Goal: Transaction & Acquisition: Download file/media

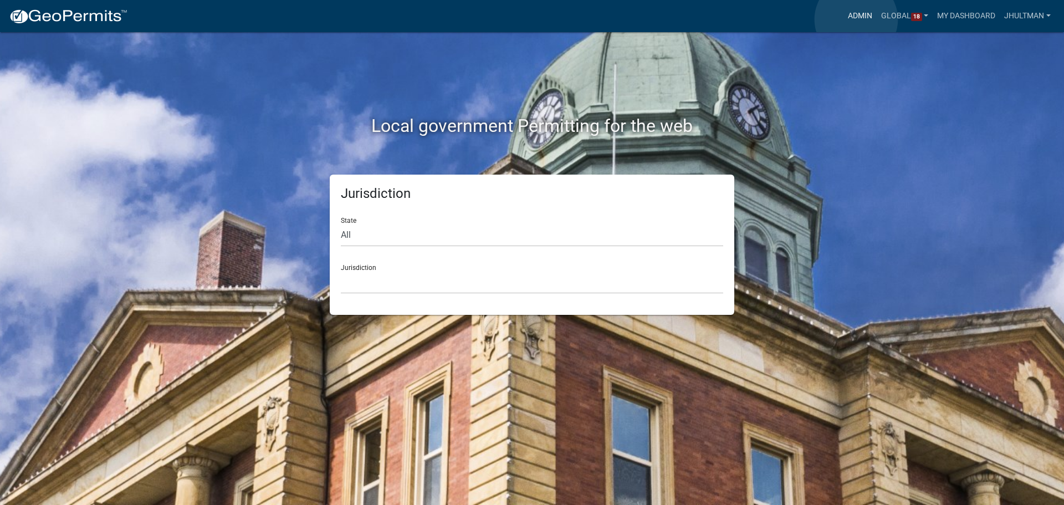
click at [856, 19] on link "Admin" at bounding box center [860, 16] width 33 height 21
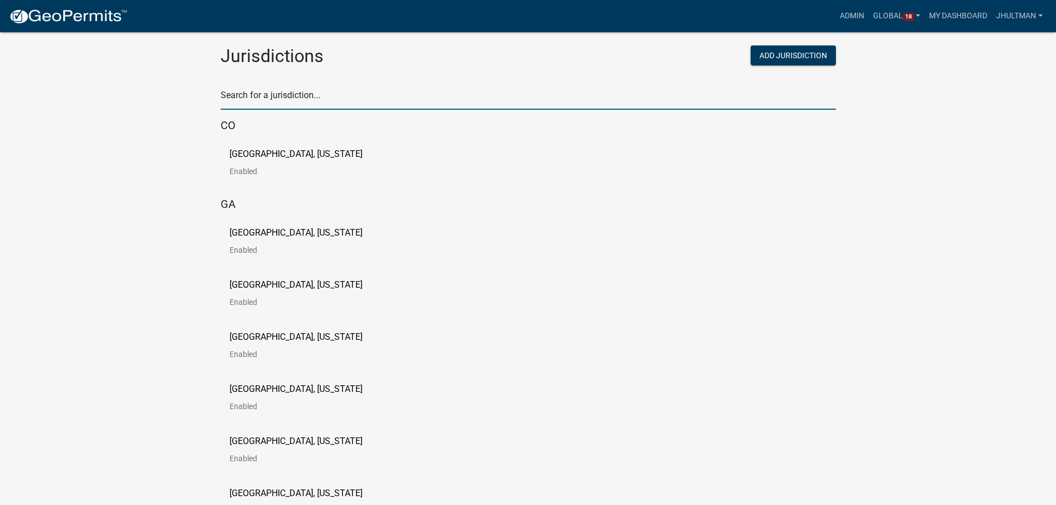
click at [272, 90] on input "text" at bounding box center [528, 98] width 615 height 23
type input "roche"
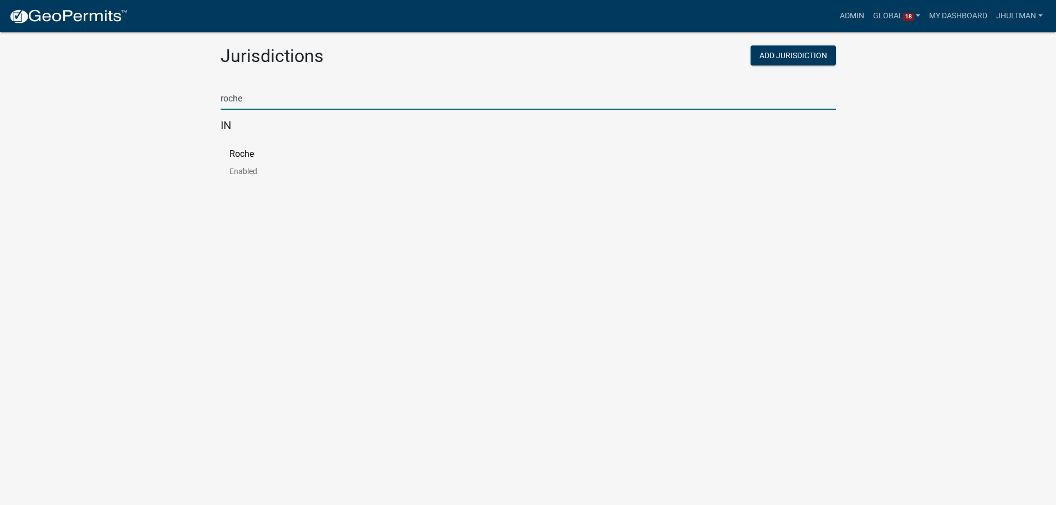
click at [241, 154] on p "Roche" at bounding box center [241, 154] width 24 height 9
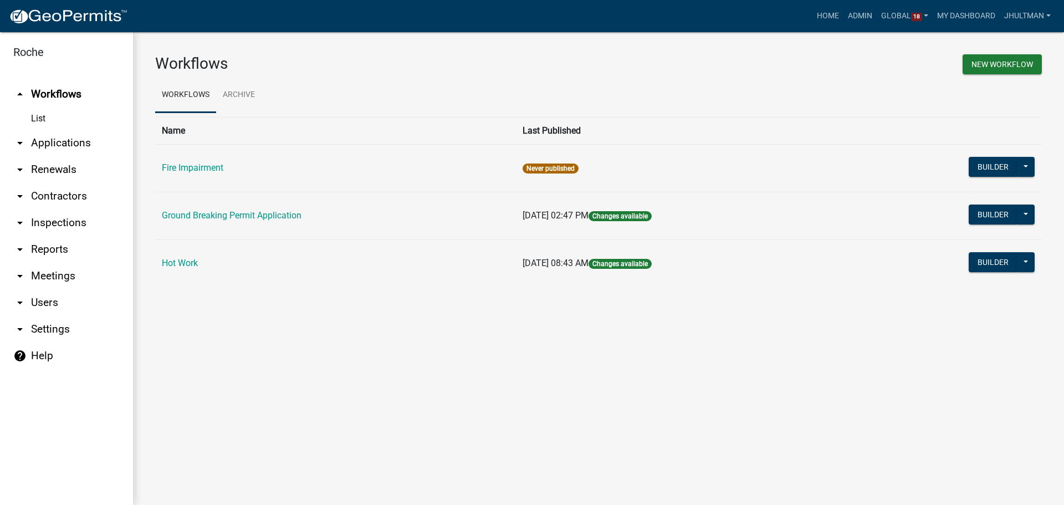
click at [17, 245] on icon "arrow_drop_down" at bounding box center [19, 249] width 13 height 13
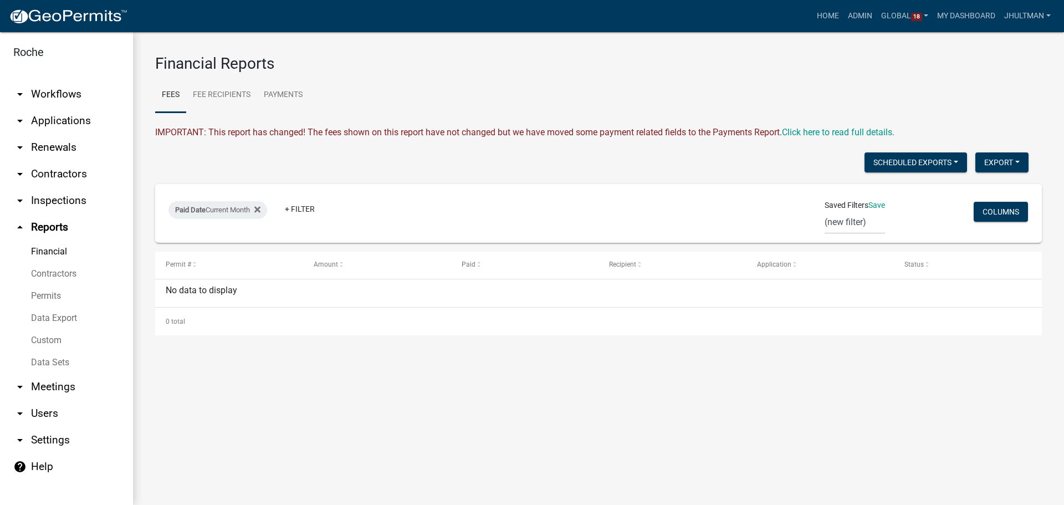
click at [62, 318] on link "Data Export" at bounding box center [66, 318] width 133 height 22
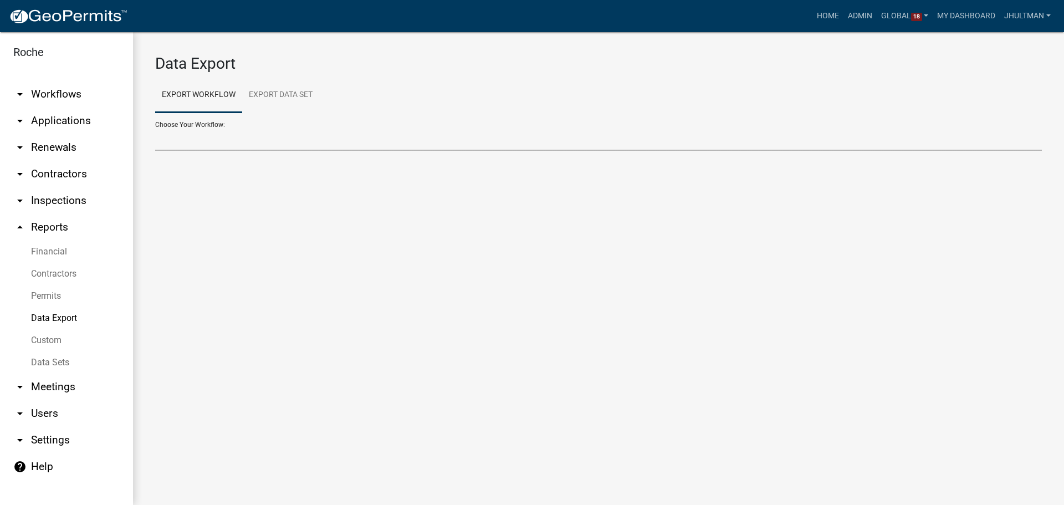
click at [221, 132] on select "Contractors Ground Breaking Permit Application Hot Work" at bounding box center [598, 139] width 887 height 23
select select "3: Object"
click at [155, 128] on select "Contractors Ground Breaking Permit Application Hot Work" at bounding box center [598, 139] width 887 height 23
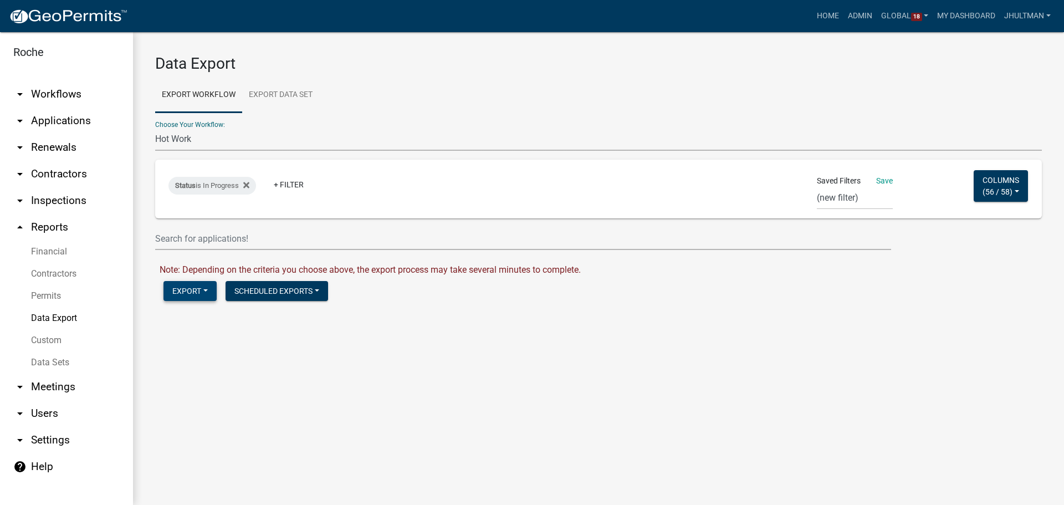
click at [202, 295] on button "Export" at bounding box center [190, 291] width 53 height 20
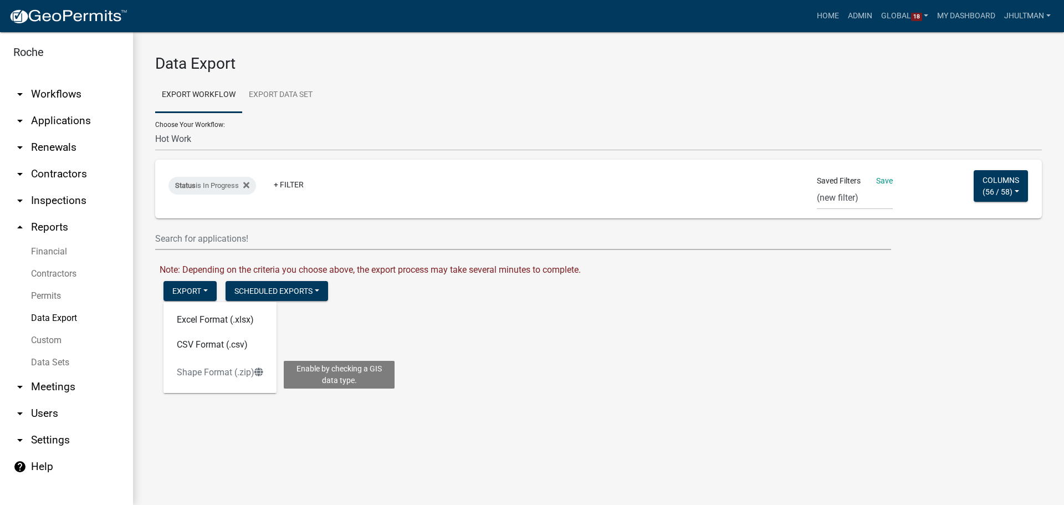
click at [217, 375] on div "Excel Format (.xlsx) CSV Format (.csv) Shape Format (.zip) Enable by checking a…" at bounding box center [220, 347] width 113 height 91
click at [477, 343] on main "Data Export Export Workflow Export Data Set Choose Your Workflow: Contractors G…" at bounding box center [598, 268] width 931 height 473
click at [846, 196] on select "Beacon_GBP_Layer Hot Work (new filter)" at bounding box center [855, 198] width 76 height 23
select select "2: 00827c28-fe34-41c5-9764-5ca768410cda"
click at [817, 187] on select "Beacon_GBP_Layer Hot Work (new filter)" at bounding box center [855, 198] width 76 height 23
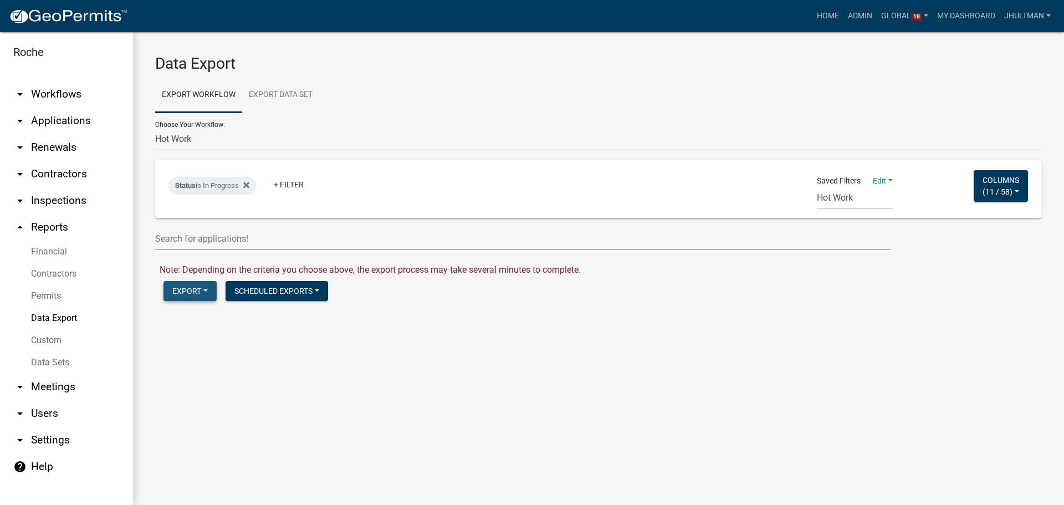
click at [193, 294] on button "Export" at bounding box center [190, 291] width 53 height 20
click at [211, 374] on span "Shape Format (.zip)" at bounding box center [220, 372] width 86 height 11
click at [219, 314] on link "Download Hot Work.zip" at bounding box center [206, 314] width 92 height 11
click at [202, 140] on select "Contractors Ground Breaking Permit Application Hot Work" at bounding box center [598, 139] width 887 height 23
select select "2: Object"
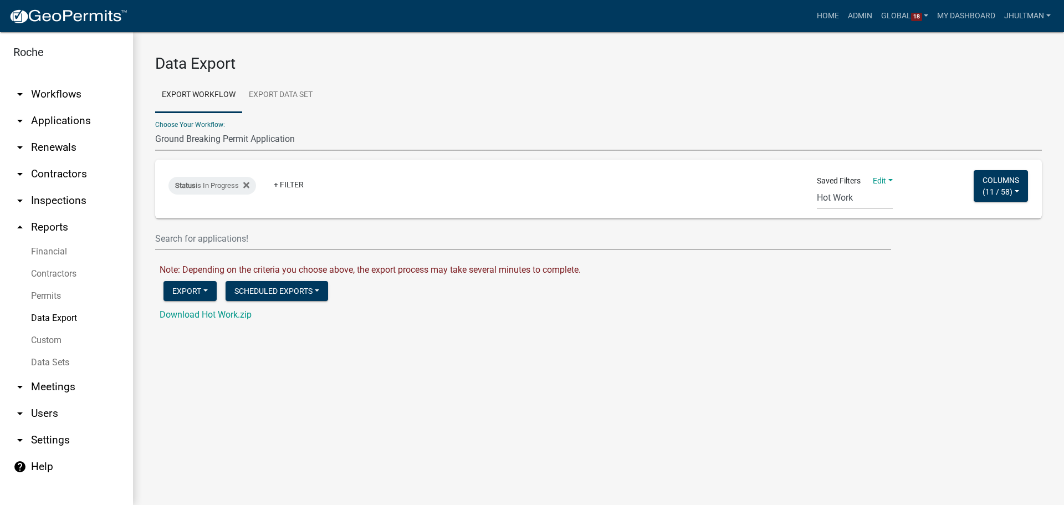
click at [155, 128] on select "Contractors Ground Breaking Permit Application Hot Work" at bounding box center [598, 139] width 887 height 23
click at [850, 197] on select "Beacon_GBP_Layer Hot Work (new filter)" at bounding box center [853, 198] width 76 height 23
select select "1: 553fee23-a119-4dd7-8153-8fb9154669ec"
click at [815, 187] on select "Beacon_GBP_Layer Hot Work (new filter)" at bounding box center [853, 198] width 76 height 23
click at [184, 290] on button "Export" at bounding box center [190, 291] width 53 height 20
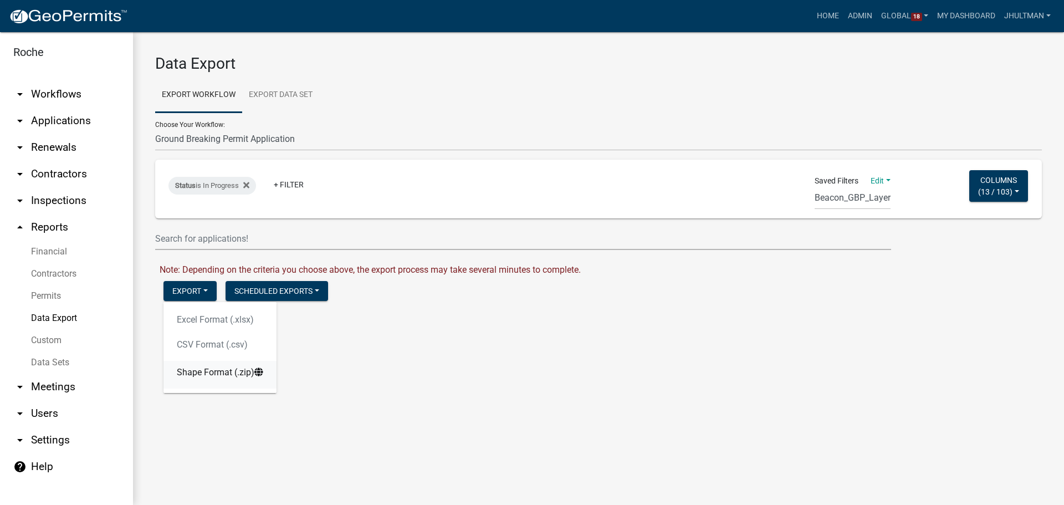
click at [203, 376] on span "Shape Format (.zip)" at bounding box center [220, 372] width 86 height 11
click at [280, 317] on link "Download Ground Breaking Permit Application.zip" at bounding box center [258, 314] width 196 height 11
